Goal: Information Seeking & Learning: Learn about a topic

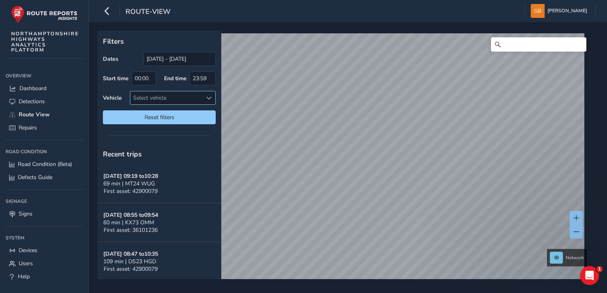
click at [210, 96] on span at bounding box center [209, 98] width 6 height 6
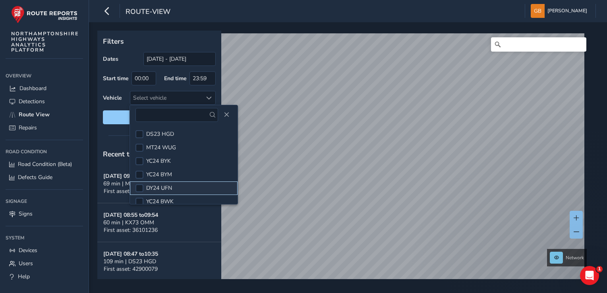
click at [167, 187] on span "DY24 UFN" at bounding box center [159, 188] width 26 height 8
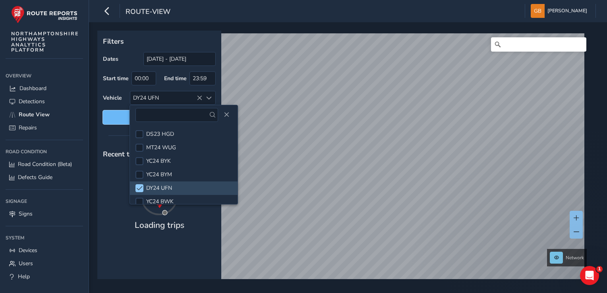
click at [115, 119] on span "Reset filters" at bounding box center [159, 118] width 101 height 8
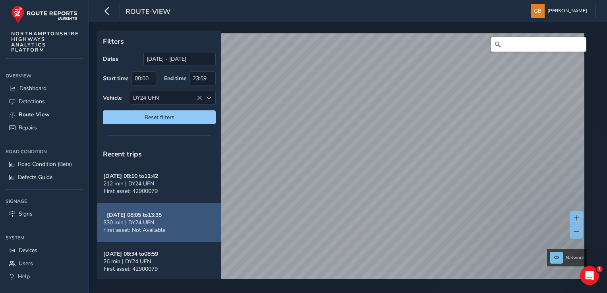
click at [134, 223] on span "330 min | DY24 UFN" at bounding box center [128, 223] width 51 height 8
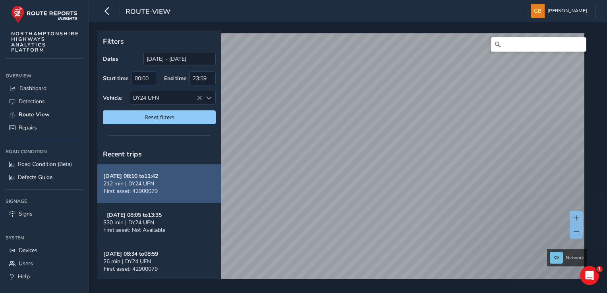
click at [136, 186] on span "212 min | DY24 UFN" at bounding box center [128, 184] width 51 height 8
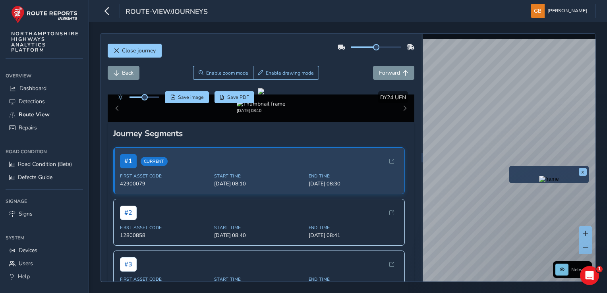
click at [510, 168] on div "x" at bounding box center [550, 174] width 80 height 17
click at [539, 182] on img "Preview frame" at bounding box center [549, 179] width 20 height 6
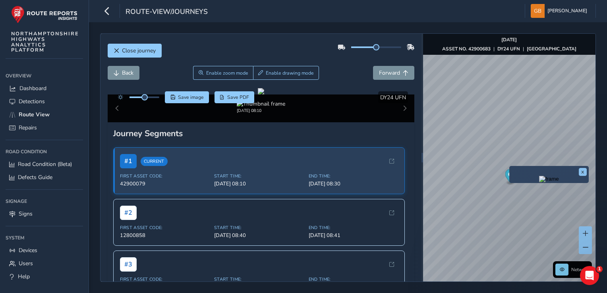
click at [539, 182] on img "Preview frame" at bounding box center [549, 179] width 20 height 6
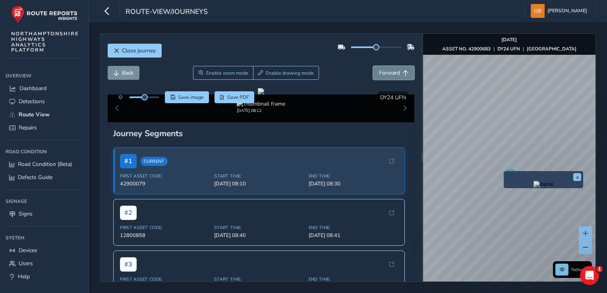
click at [394, 74] on span "Forward" at bounding box center [389, 73] width 21 height 8
click at [403, 74] on span "Forward" at bounding box center [406, 73] width 6 height 6
click at [403, 73] on span "Forward" at bounding box center [406, 73] width 6 height 6
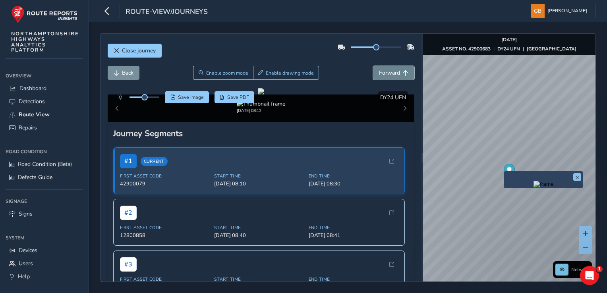
click at [403, 73] on span "Forward" at bounding box center [406, 73] width 6 height 6
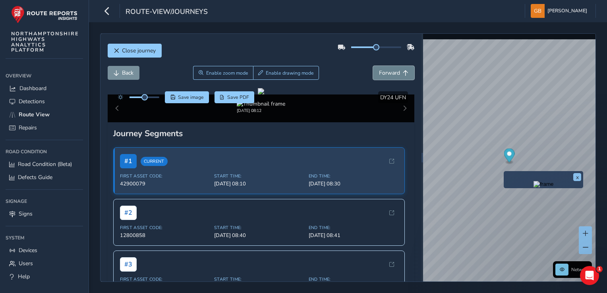
click at [403, 73] on span "Forward" at bounding box center [406, 73] width 6 height 6
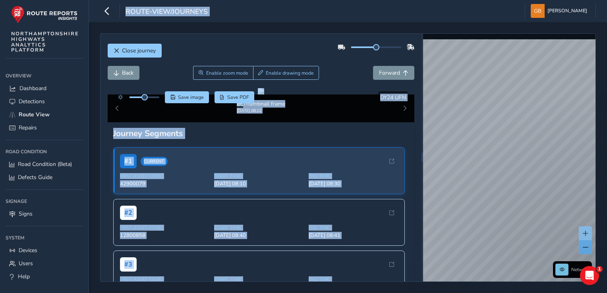
click at [585, 247] on span at bounding box center [586, 248] width 6 height 6
click at [584, 247] on span at bounding box center [586, 248] width 6 height 6
click at [587, 249] on span at bounding box center [586, 248] width 6 height 6
click at [584, 247] on span at bounding box center [586, 248] width 6 height 6
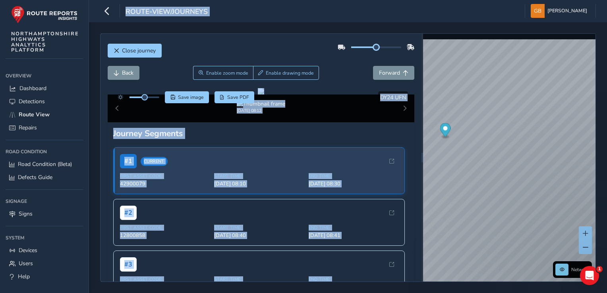
click at [379, 47] on div at bounding box center [376, 48] width 50 height 2
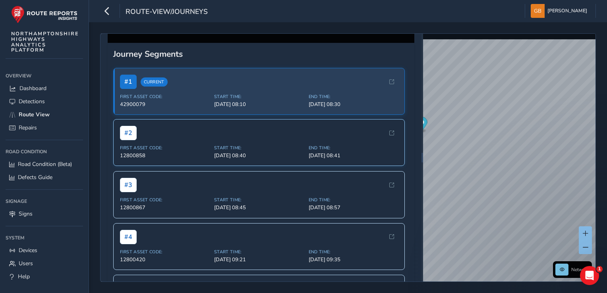
scroll to position [199, 0]
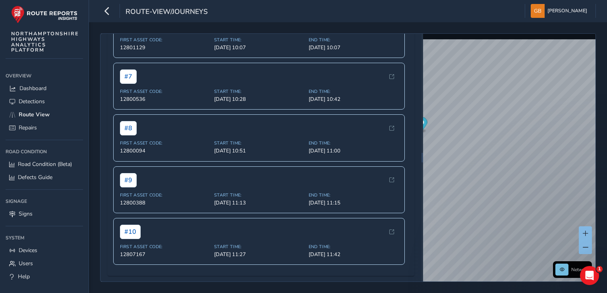
scroll to position [575, 0]
click at [202, 241] on div "# 10 First Asset Code: 12807167 Start Time: [DATE] 11:27 End Time: [DATE] 11:42" at bounding box center [259, 241] width 292 height 47
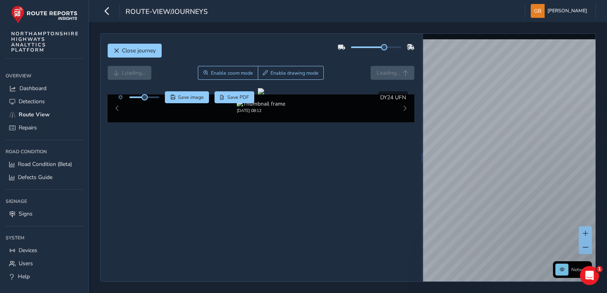
scroll to position [24, 0]
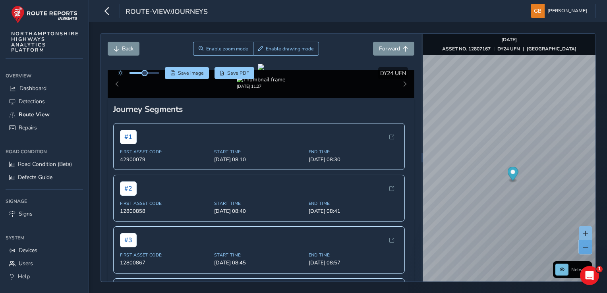
click at [586, 248] on span at bounding box center [586, 248] width 6 height 6
click at [586, 246] on span at bounding box center [586, 248] width 6 height 6
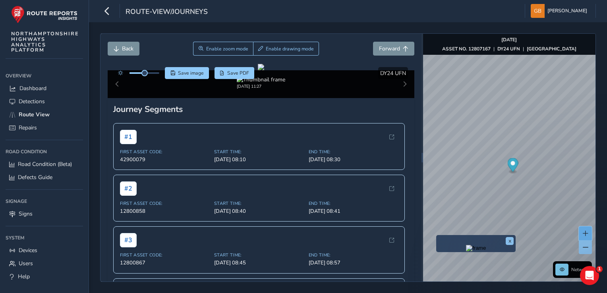
click at [585, 233] on span at bounding box center [586, 234] width 6 height 6
drag, startPoint x: 585, startPoint y: 233, endPoint x: 580, endPoint y: 233, distance: 5.6
click at [585, 233] on span at bounding box center [586, 234] width 6 height 6
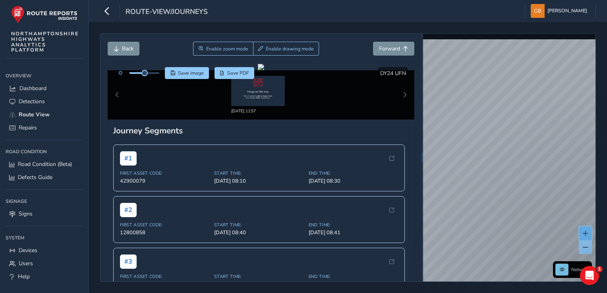
click at [583, 232] on span at bounding box center [586, 234] width 6 height 6
click at [584, 235] on span at bounding box center [586, 234] width 6 height 6
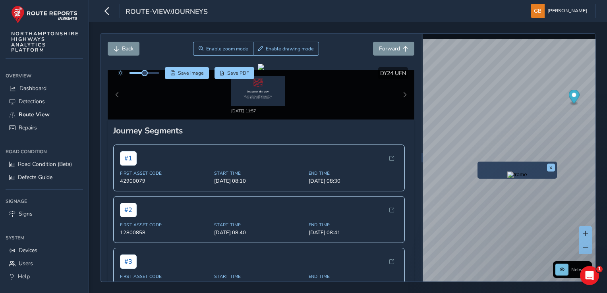
click at [548, 180] on div "x Network © Mapbox © OpenStreetMap Improve this map © Maxar" at bounding box center [509, 158] width 173 height 248
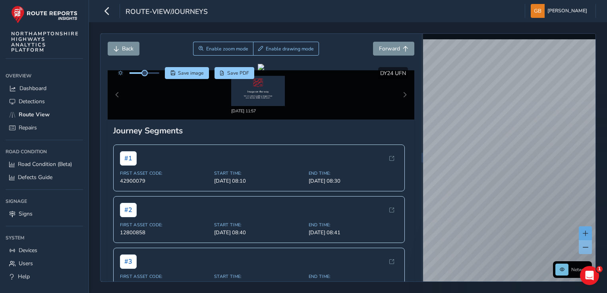
click at [586, 234] on span at bounding box center [586, 234] width 6 height 6
click at [585, 231] on span at bounding box center [586, 234] width 6 height 6
click at [587, 234] on span at bounding box center [586, 234] width 6 height 6
click at [607, 168] on html "route-view/journeys [PERSON_NAME] Colour Scheme: Dark Dim Light Logout Close jo…" at bounding box center [303, 146] width 607 height 293
click at [0, 0] on div "x" at bounding box center [0, 0] width 0 height 0
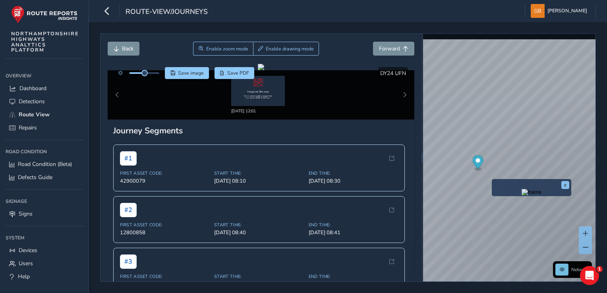
click at [526, 192] on img "Preview frame" at bounding box center [532, 192] width 20 height 6
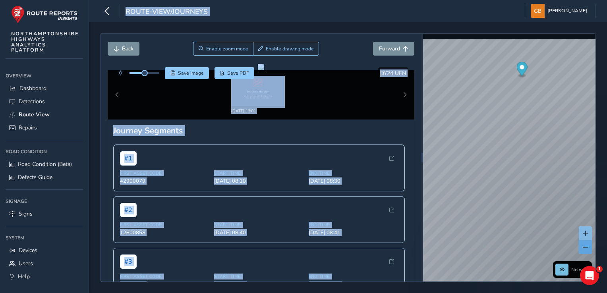
click at [586, 246] on span at bounding box center [586, 248] width 6 height 6
click at [584, 249] on span at bounding box center [586, 248] width 6 height 6
click at [0, 0] on div "x" at bounding box center [0, 0] width 0 height 0
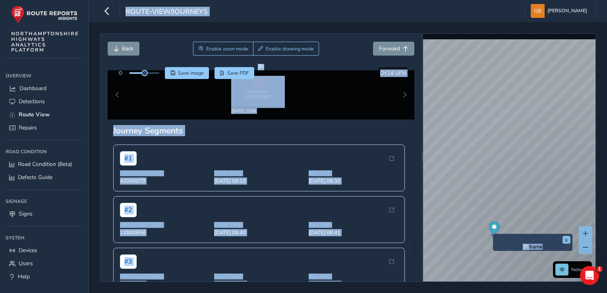
click at [495, 239] on div "x" at bounding box center [533, 242] width 80 height 17
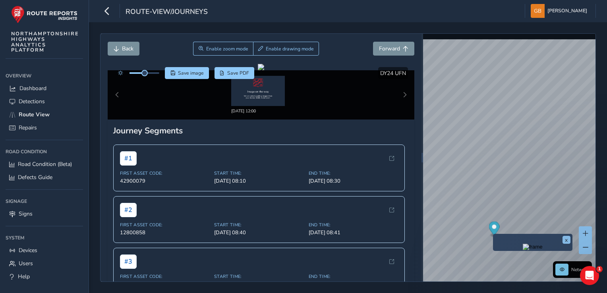
click at [495, 239] on div "x" at bounding box center [533, 242] width 80 height 17
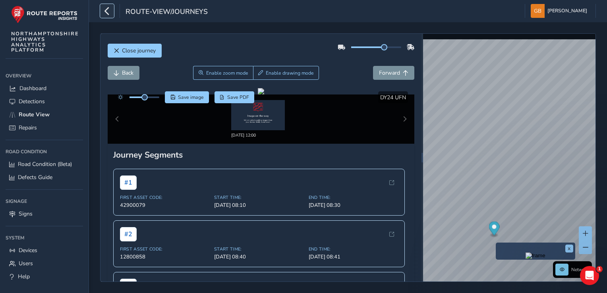
click at [106, 11] on icon "button" at bounding box center [107, 11] width 8 height 14
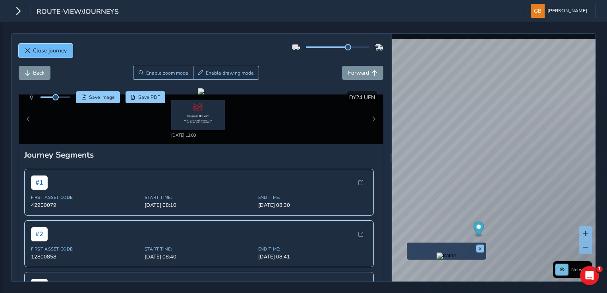
click at [52, 48] on span "Close journey" at bounding box center [50, 51] width 34 height 8
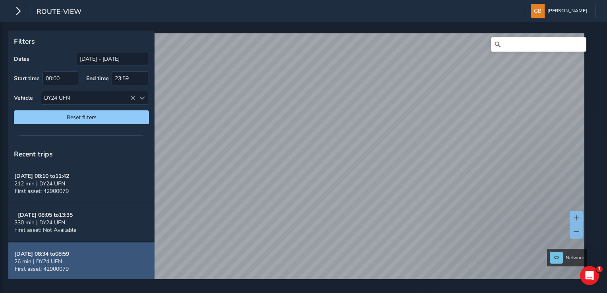
click at [80, 264] on button "[DATE] 08:34 to 08:59 26 min | DY24 UFN First asset: 42900079" at bounding box center [81, 261] width 146 height 39
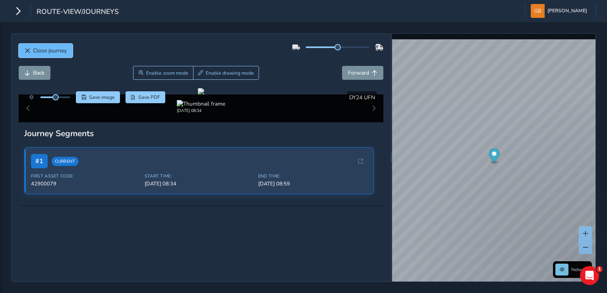
click at [52, 50] on span "Close journey" at bounding box center [50, 51] width 34 height 8
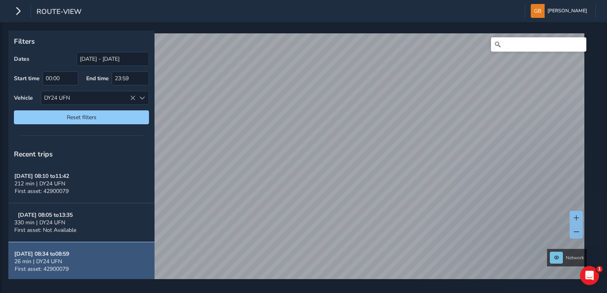
click at [92, 262] on button "[DATE] 08:34 to 08:59 26 min | DY24 UFN First asset: 42900079" at bounding box center [81, 261] width 146 height 39
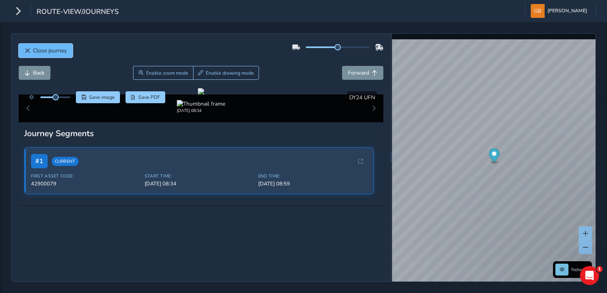
click at [54, 50] on span "Close journey" at bounding box center [50, 51] width 34 height 8
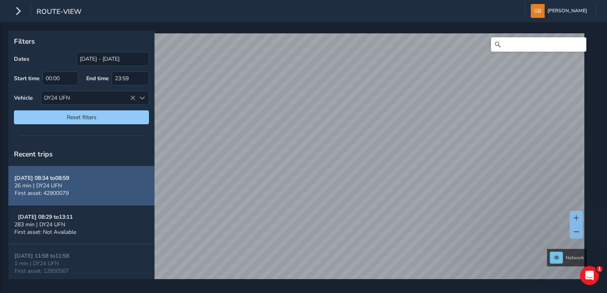
scroll to position [80, 0]
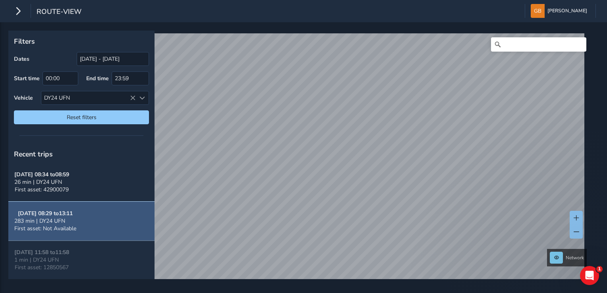
click at [84, 218] on button "[DATE] 08:29 to 13:11 283 min | DY24 UFN First asset: Not Available" at bounding box center [81, 221] width 146 height 39
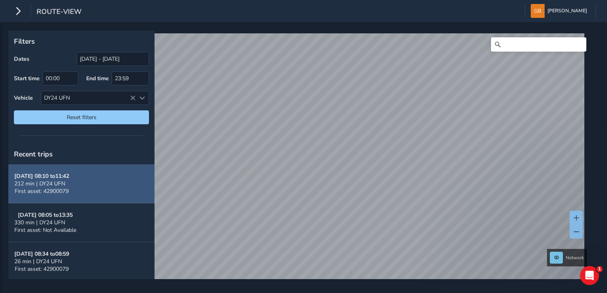
scroll to position [40, 0]
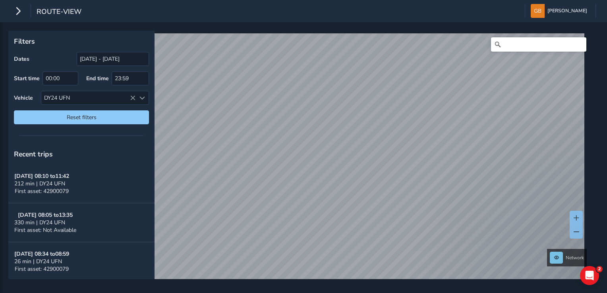
scroll to position [40, 0]
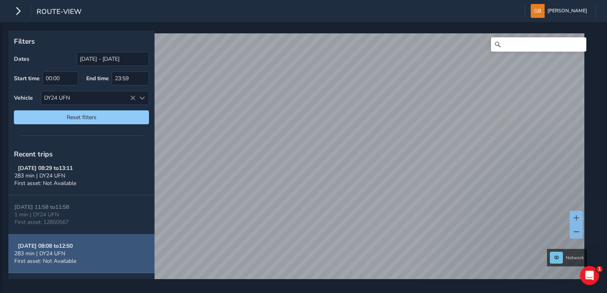
scroll to position [138, 0]
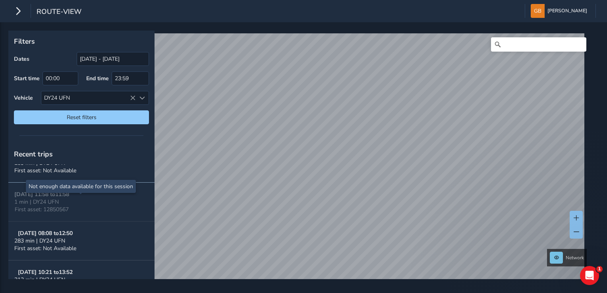
click at [79, 202] on button "[DATE] 11:58 to 11:58 1 min | DY24 UFN First asset: 12850567" at bounding box center [81, 202] width 146 height 39
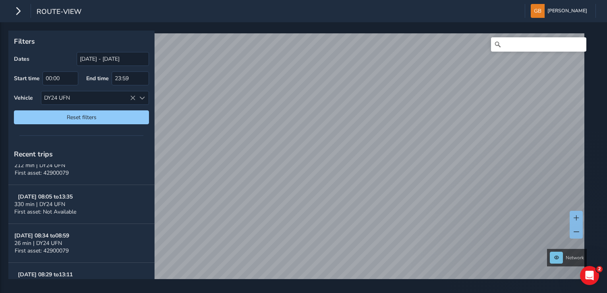
scroll to position [0, 0]
